Goal: Information Seeking & Learning: Learn about a topic

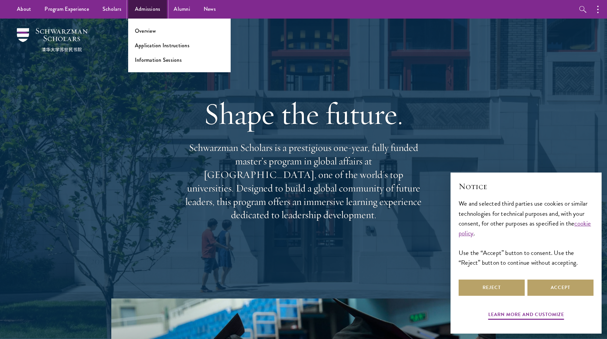
click at [138, 10] on link "Admissions" at bounding box center [147, 9] width 39 height 19
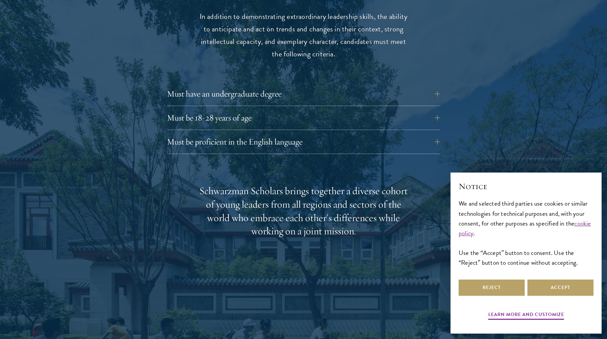
scroll to position [917, 0]
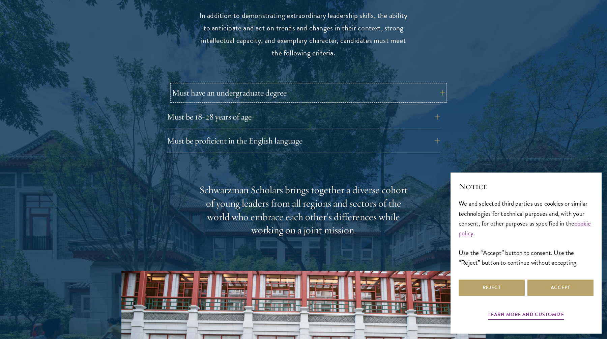
click at [430, 85] on button "Must have an undergraduate degree" at bounding box center [308, 93] width 273 height 16
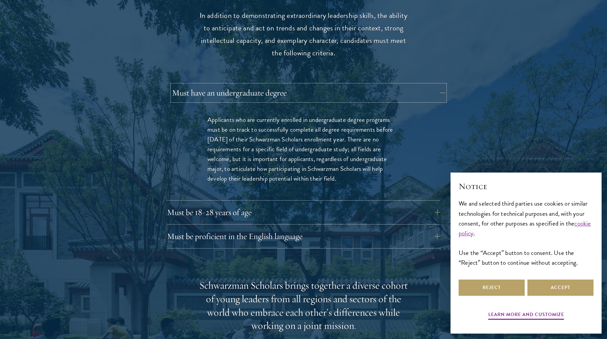
click at [435, 85] on button "Must have an undergraduate degree" at bounding box center [308, 93] width 273 height 16
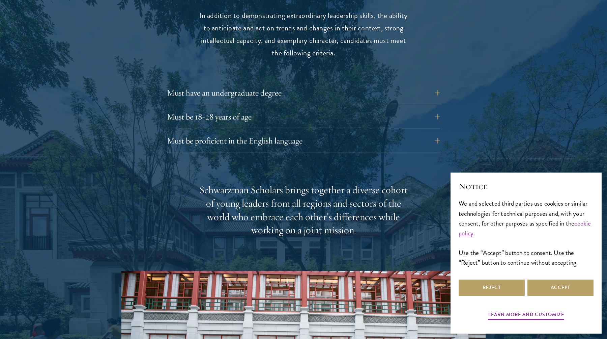
click at [409, 91] on div "Must have an undergraduate degree Applicants who are currently enrolled in unde…" at bounding box center [303, 95] width 273 height 20
click at [434, 109] on button "Must be 18-28 years of age" at bounding box center [308, 117] width 273 height 16
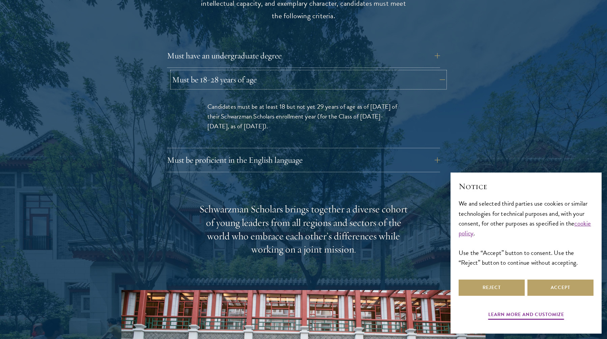
scroll to position [961, 0]
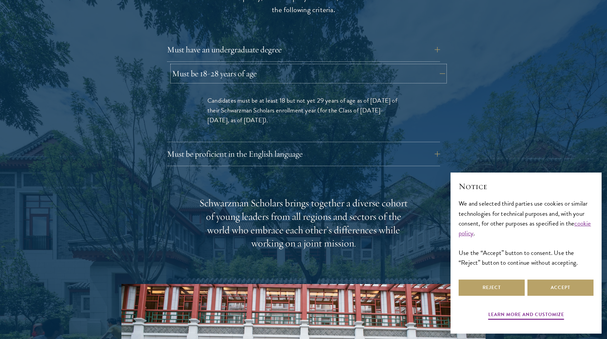
click at [391, 66] on button "Must be 18-28 years of age" at bounding box center [308, 73] width 273 height 16
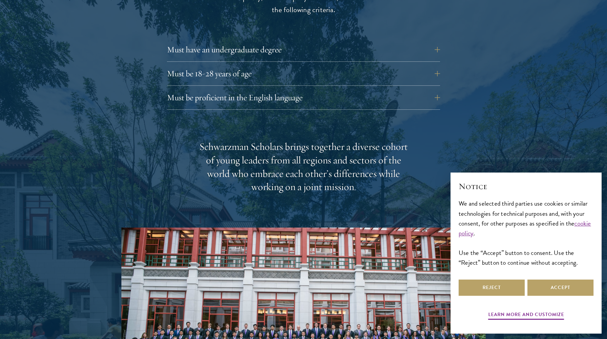
click at [354, 92] on div "Must be proficient in the English language Applicants must demonstrate strong E…" at bounding box center [303, 99] width 273 height 20
click at [362, 89] on button "Must be proficient in the English language" at bounding box center [308, 97] width 273 height 16
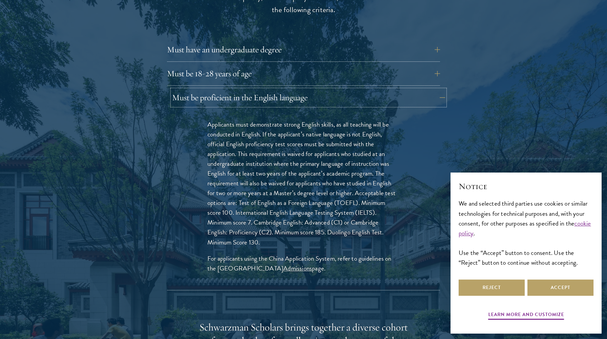
click at [362, 89] on button "Must be proficient in the English language" at bounding box center [308, 97] width 273 height 16
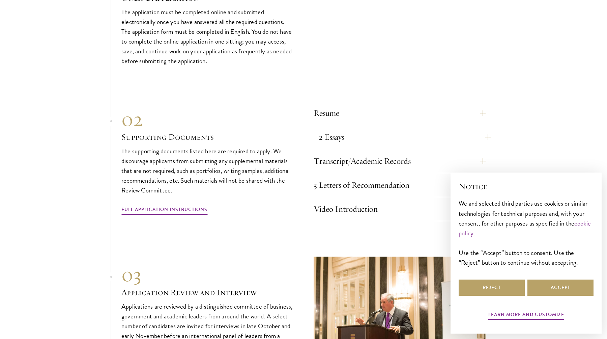
scroll to position [2065, 0]
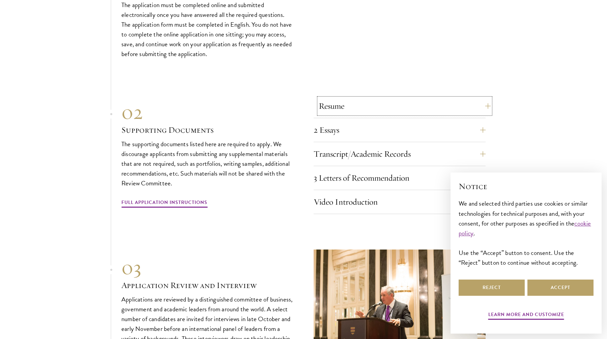
click at [464, 98] on button "Resume" at bounding box center [405, 106] width 172 height 16
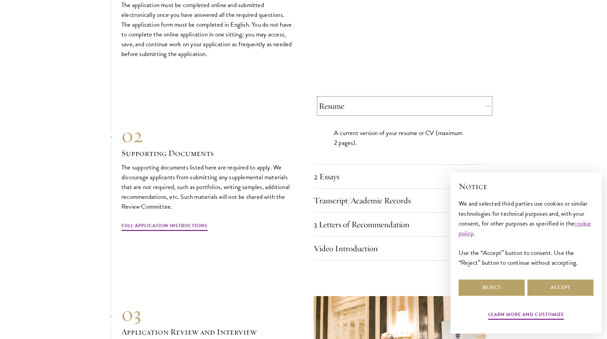
click at [464, 98] on button "Resume" at bounding box center [405, 106] width 172 height 16
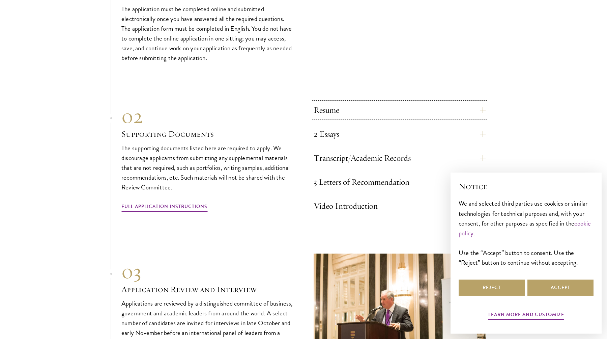
scroll to position [2062, 0]
click at [378, 125] on button "2 Essays" at bounding box center [405, 133] width 172 height 16
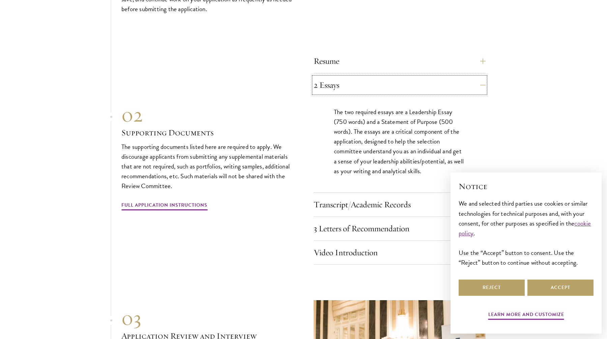
scroll to position [2110, 0]
click at [483, 77] on button "2 Essays" at bounding box center [405, 85] width 172 height 16
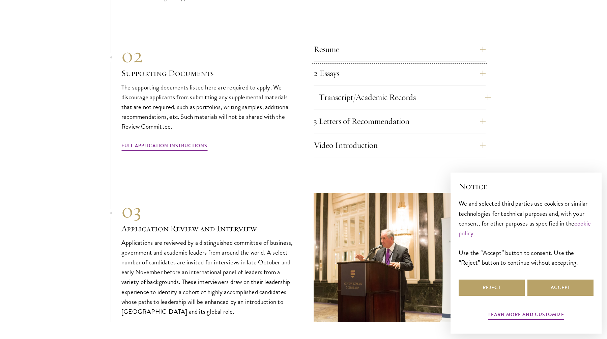
scroll to position [2122, 0]
click at [475, 89] on button "Transcript/Academic Records" at bounding box center [405, 97] width 172 height 16
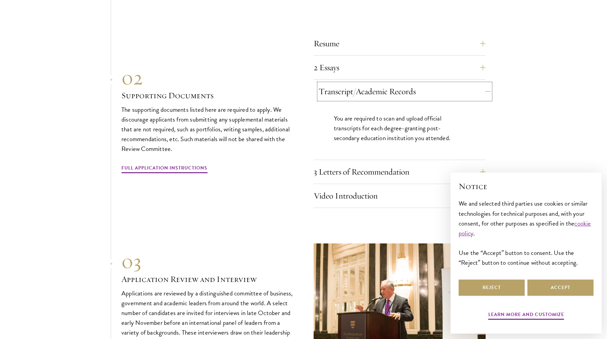
scroll to position [2136, 0]
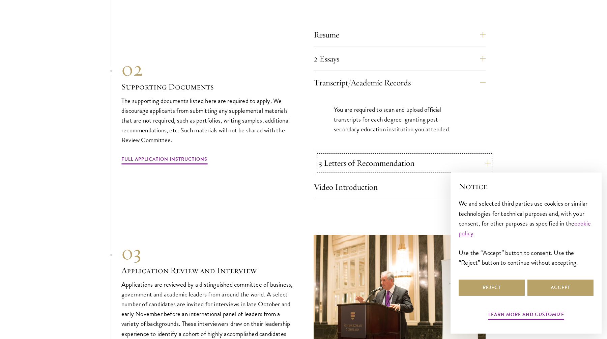
click at [435, 155] on button "3 Letters of Recommendation" at bounding box center [405, 163] width 172 height 16
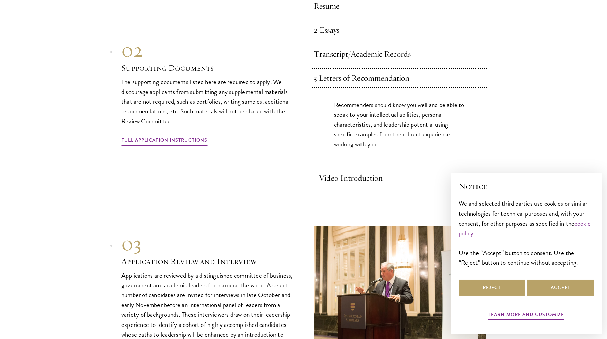
scroll to position [2179, 0]
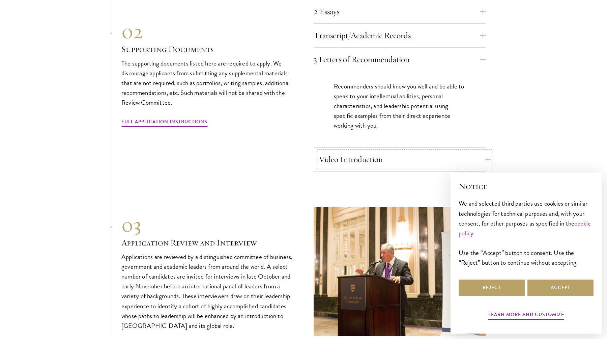
click at [421, 151] on button "Video Introduction" at bounding box center [405, 159] width 172 height 16
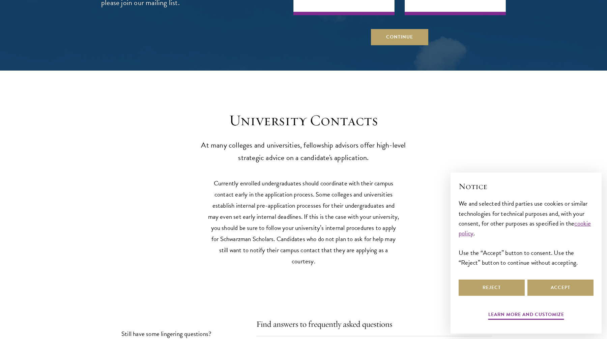
scroll to position [3085, 0]
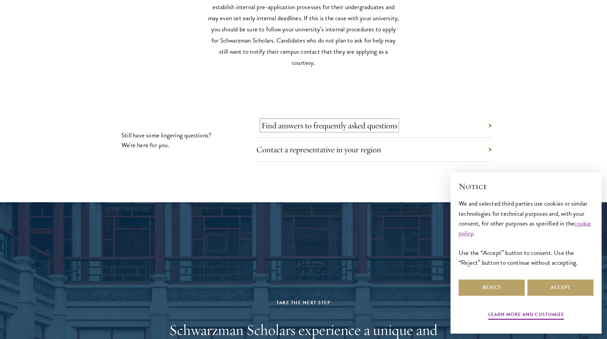
click at [313, 120] on link "Find answers to frequently asked questions" at bounding box center [329, 125] width 136 height 10
